Goal: Information Seeking & Learning: Learn about a topic

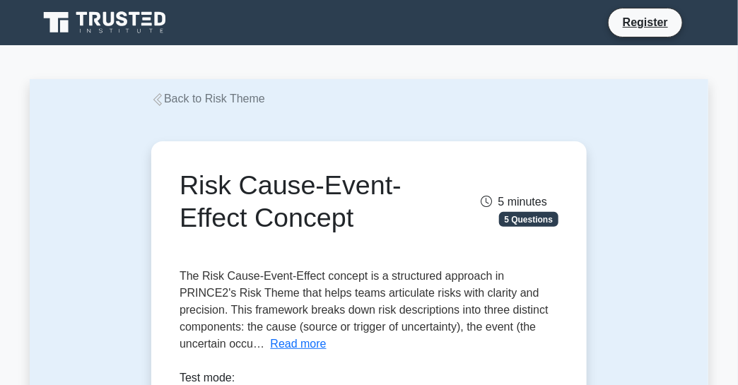
click at [271, 340] on button "Read more" at bounding box center [299, 344] width 56 height 17
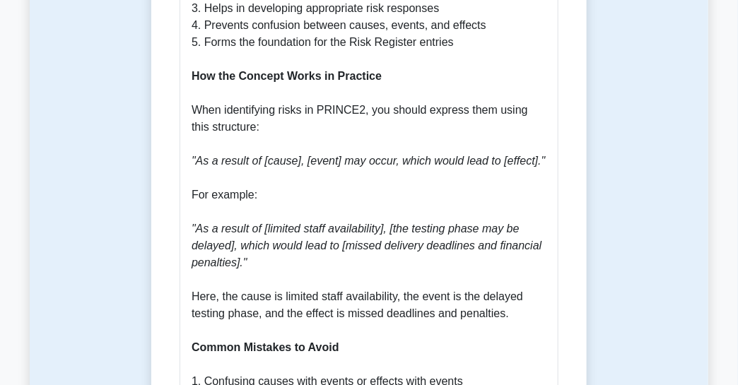
scroll to position [1061, 0]
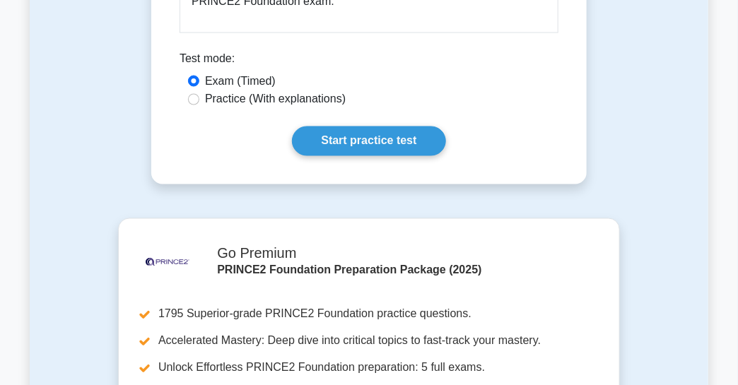
scroll to position [2263, 0]
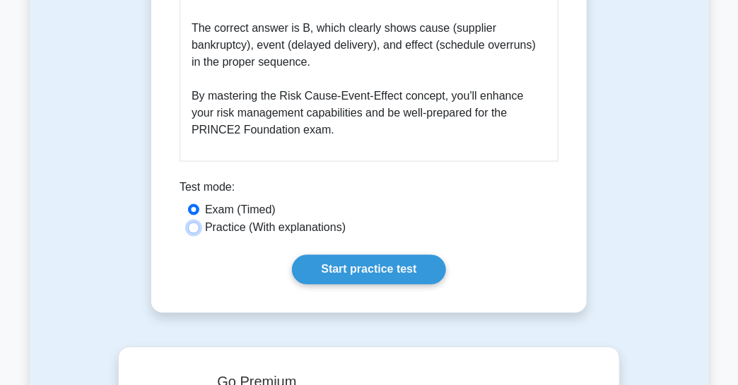
click at [198, 223] on input "Practice (With explanations)" at bounding box center [193, 228] width 11 height 11
radio input "true"
click at [356, 255] on link "Start practice test" at bounding box center [368, 270] width 153 height 30
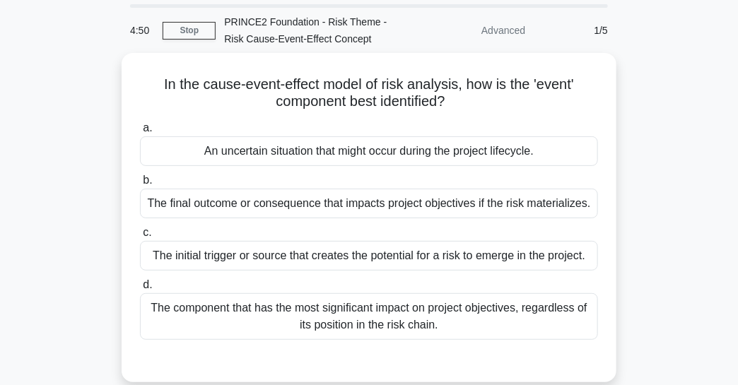
scroll to position [71, 0]
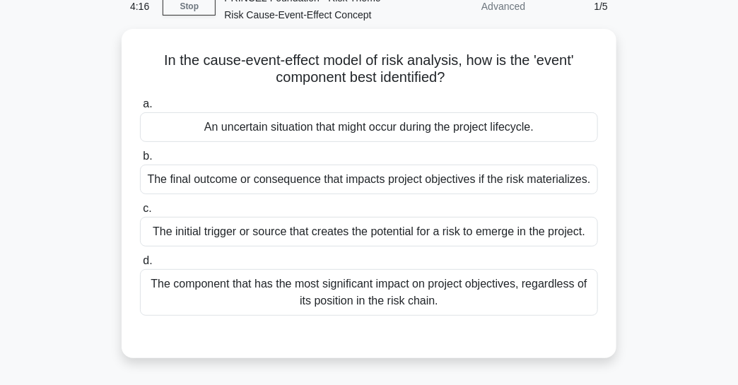
click at [484, 123] on div "An uncertain situation that might occur during the project lifecycle." at bounding box center [369, 127] width 458 height 30
click at [140, 109] on input "a. An uncertain situation that might occur during the project lifecycle." at bounding box center [140, 104] width 0 height 9
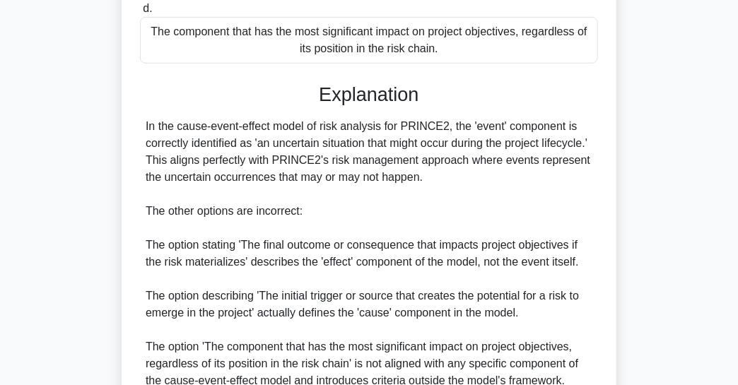
scroll to position [450, 0]
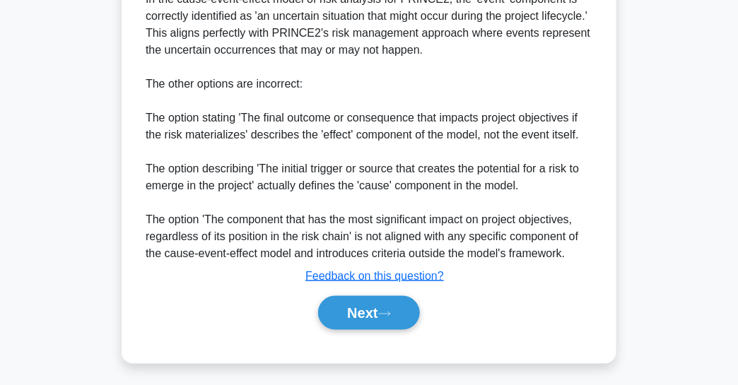
click at [380, 312] on button "Next" at bounding box center [368, 313] width 101 height 34
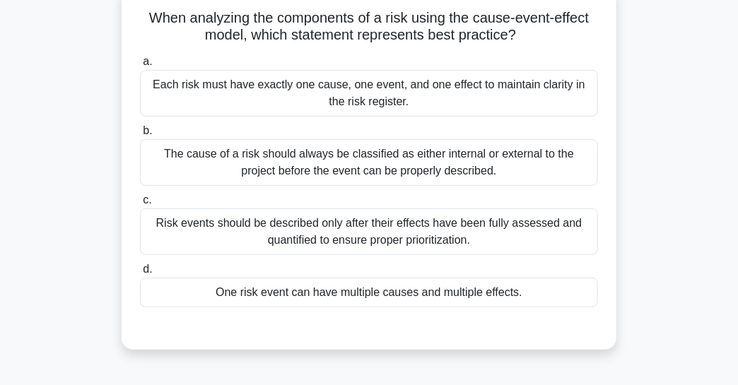
scroll to position [141, 0]
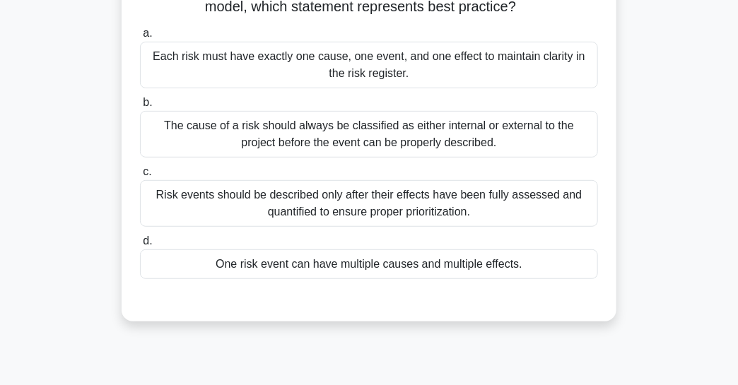
click at [366, 261] on div "One risk event can have multiple causes and multiple effects." at bounding box center [369, 265] width 458 height 30
click at [140, 246] on input "d. One risk event can have multiple causes and multiple effects." at bounding box center [140, 241] width 0 height 9
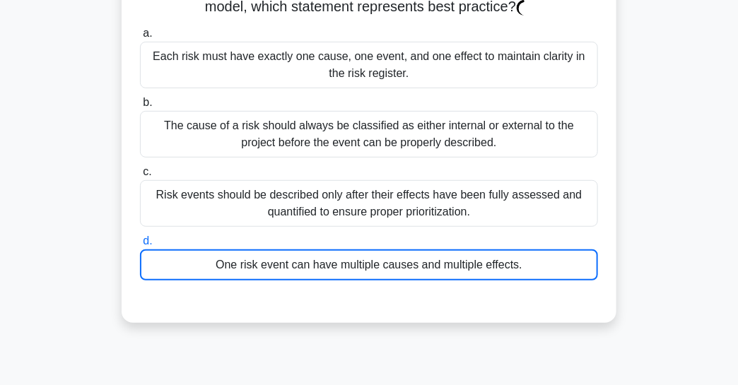
click at [366, 261] on div "One risk event can have multiple causes and multiple effects." at bounding box center [369, 265] width 458 height 31
click at [140, 246] on input "d. One risk event can have multiple causes and multiple effects." at bounding box center [140, 241] width 0 height 9
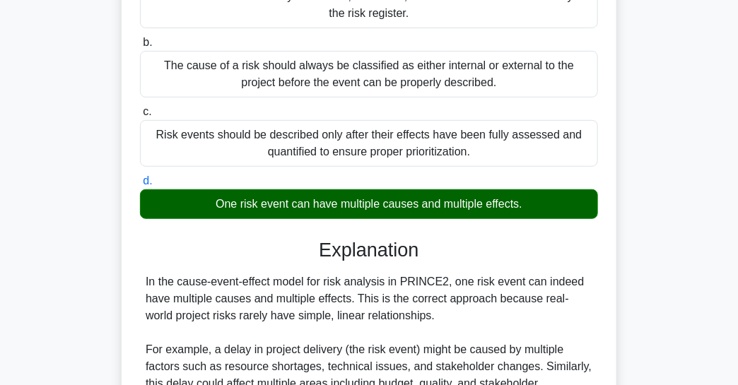
scroll to position [71, 0]
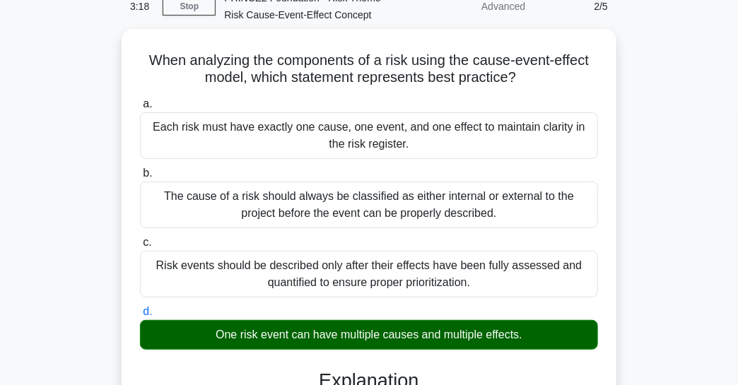
click at [475, 285] on div "Risk events should be described only after their effects have been fully assess…" at bounding box center [369, 274] width 458 height 47
click at [140, 248] on input "c. Risk events should be described only after their effects have been fully ass…" at bounding box center [140, 242] width 0 height 9
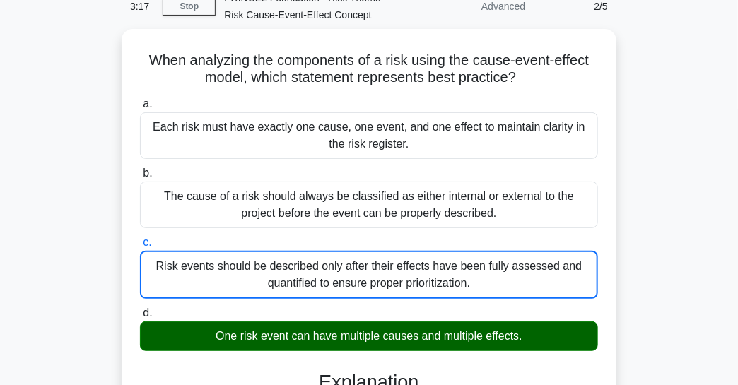
click at [472, 278] on div "Risk events should be described only after their effects have been fully assess…" at bounding box center [369, 275] width 458 height 48
click at [140, 248] on input "c. Risk events should be described only after their effects have been fully ass…" at bounding box center [140, 242] width 0 height 9
click at [394, 260] on div "Risk events should be described only after their effects have been fully assess…" at bounding box center [369, 275] width 458 height 48
click at [140, 248] on input "c. Risk events should be described only after their effects have been fully ass…" at bounding box center [140, 242] width 0 height 9
click at [336, 201] on div "The cause of a risk should always be classified as either internal or external …" at bounding box center [369, 205] width 458 height 47
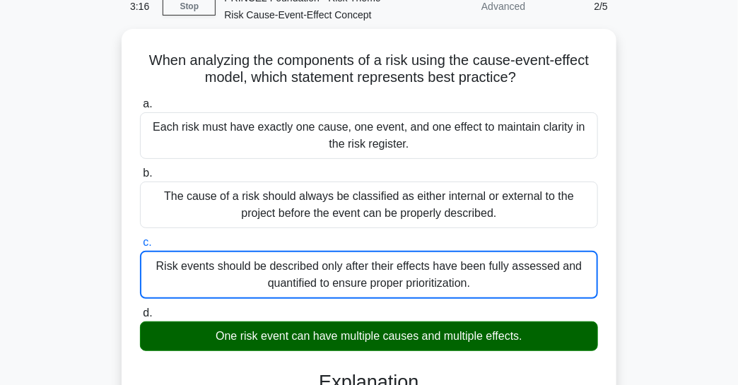
click at [140, 178] on input "b. The cause of a risk should always be classified as either internal or extern…" at bounding box center [140, 173] width 0 height 9
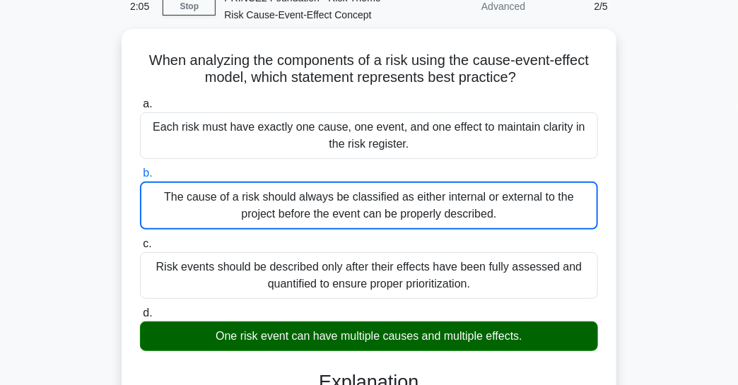
click at [452, 325] on div "One risk event can have multiple causes and multiple effects." at bounding box center [369, 337] width 458 height 30
click at [140, 318] on input "d. One risk event can have multiple causes and multiple effects." at bounding box center [140, 313] width 0 height 9
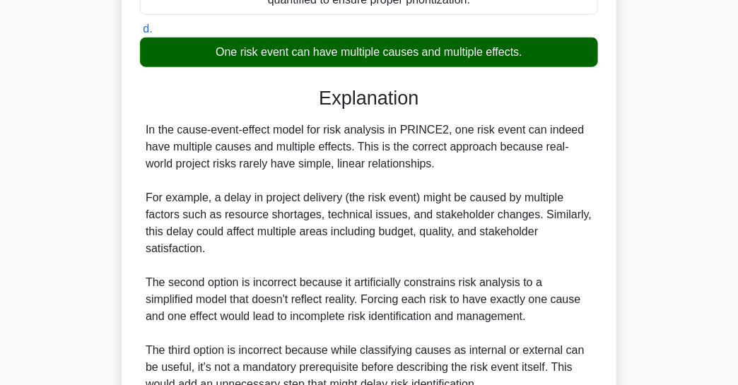
scroll to position [569, 0]
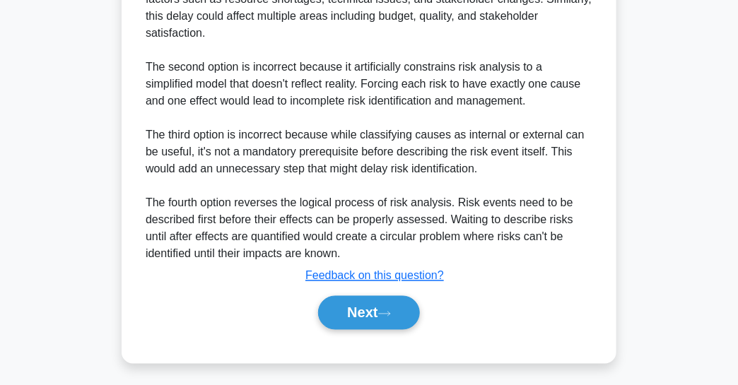
click at [350, 315] on button "Next" at bounding box center [368, 313] width 101 height 34
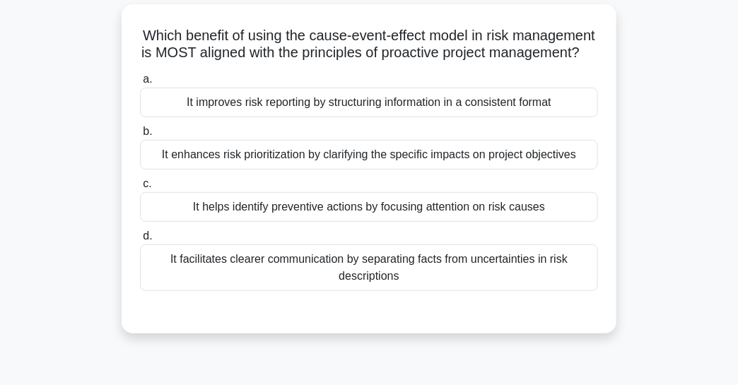
scroll to position [166, 0]
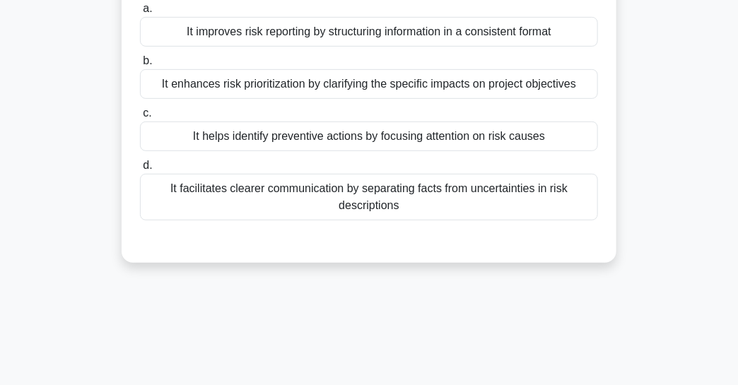
click at [459, 99] on div "It enhances risk prioritization by clarifying the specific impacts on project o…" at bounding box center [369, 84] width 458 height 30
click at [140, 66] on input "b. It enhances risk prioritization by clarifying the specific impacts on projec…" at bounding box center [140, 61] width 0 height 9
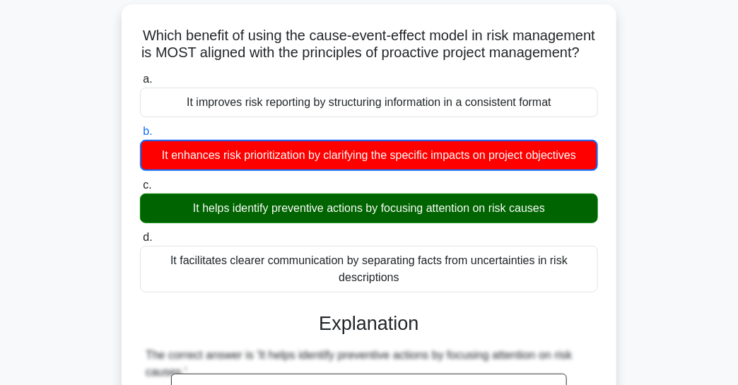
scroll to position [378, 0]
